Goal: Information Seeking & Learning: Learn about a topic

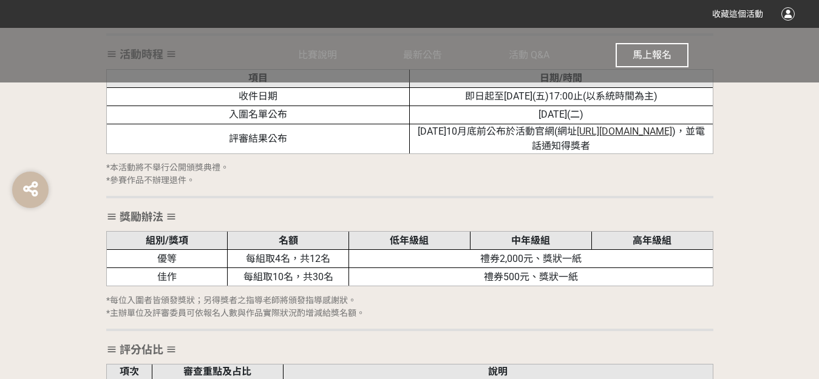
scroll to position [1644, 0]
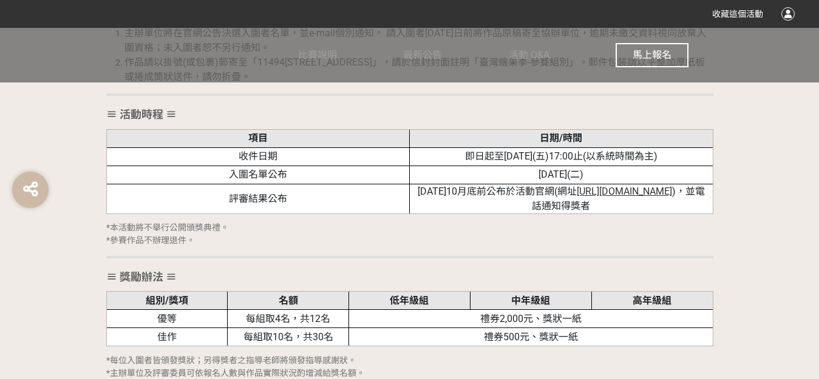
click at [598, 189] on span "[URL][DOMAIN_NAME]" at bounding box center [624, 192] width 95 height 12
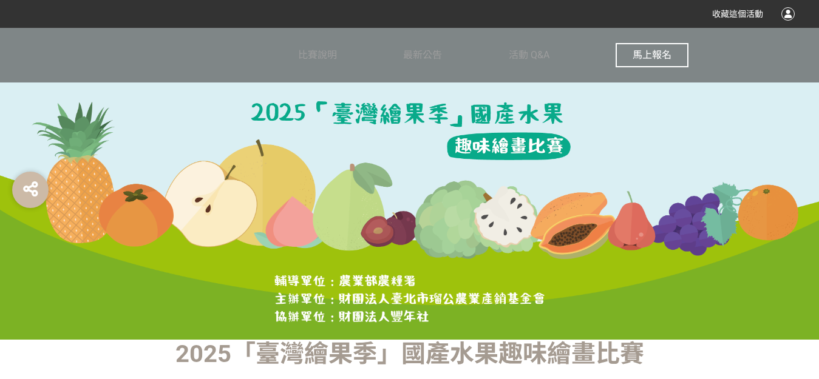
scroll to position [0, 0]
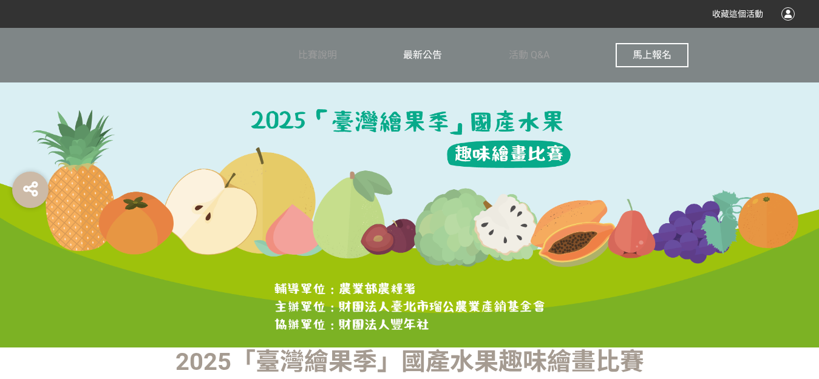
click at [425, 50] on span "最新公告" at bounding box center [422, 55] width 39 height 12
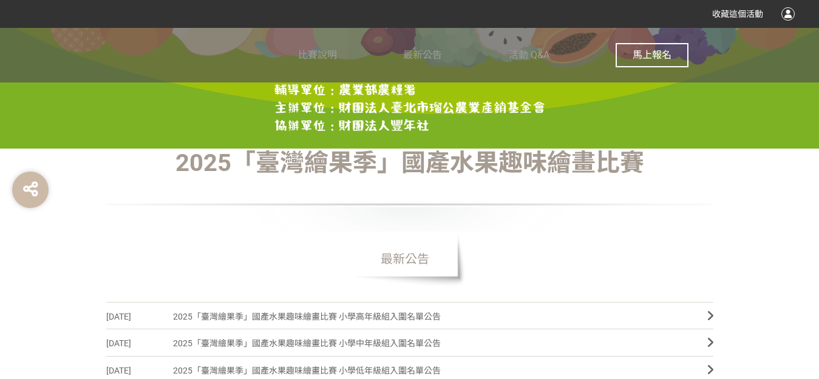
scroll to position [243, 0]
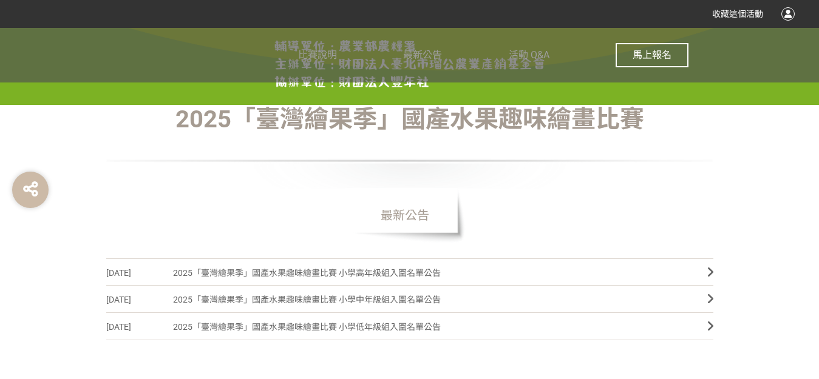
click at [403, 270] on span "2025「臺灣繪果季」國產水果趣味繪畫比賽 小學高年級組入圍名單公告" at bounding box center [431, 273] width 516 height 27
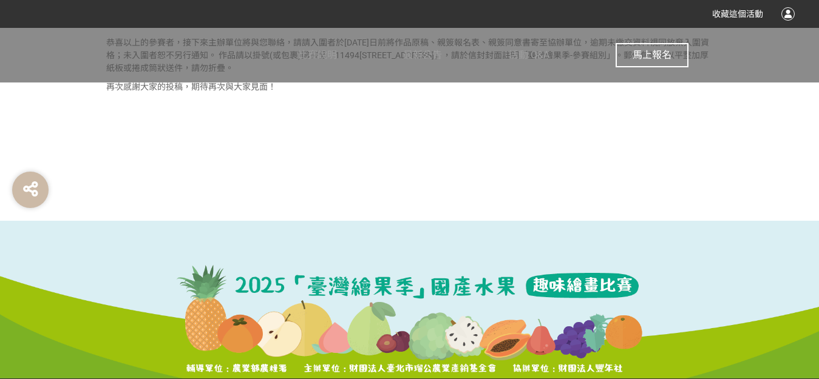
scroll to position [1087, 0]
